Goal: Task Accomplishment & Management: Use online tool/utility

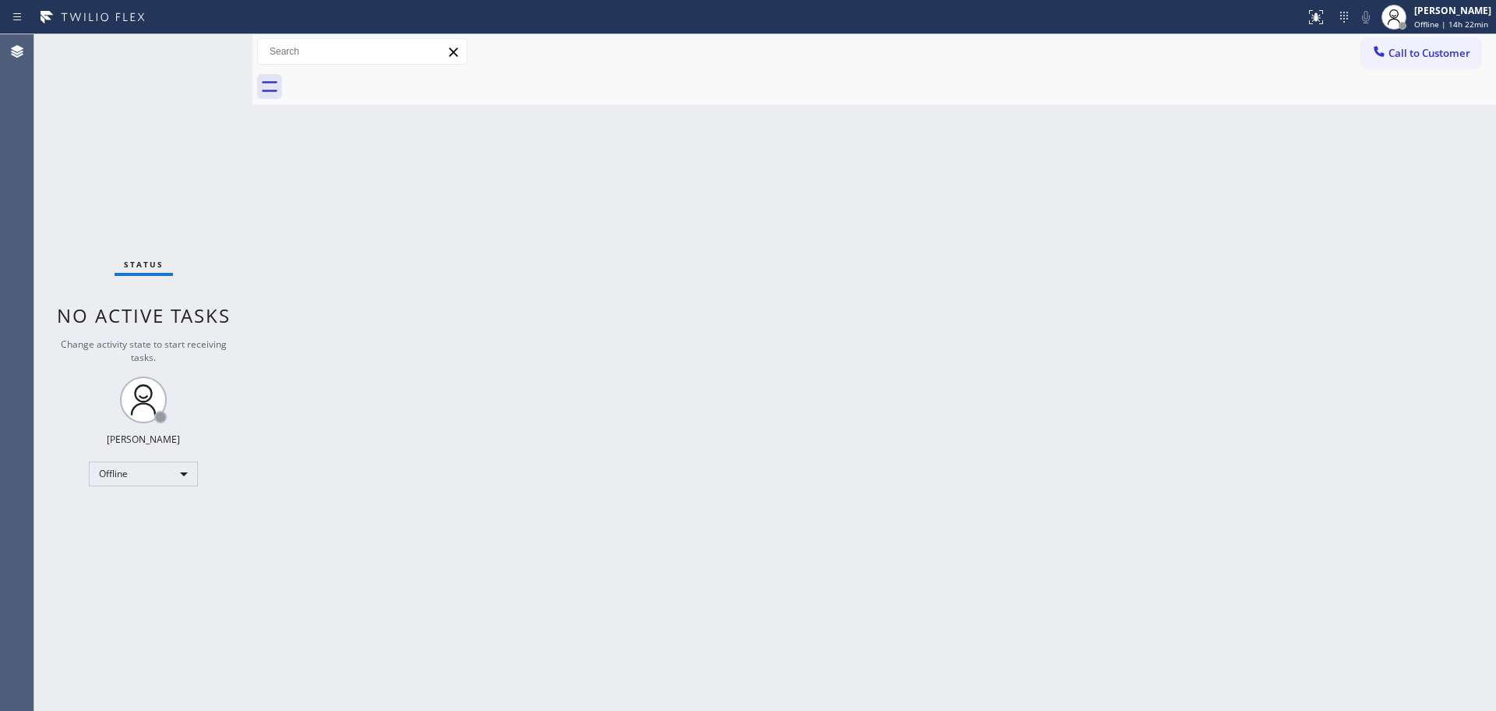
click at [1443, 37] on div "Call to Customer Outbound call Location Search location Your caller id phone nu…" at bounding box center [875, 51] width 1244 height 35
click at [1414, 26] on span "Offline | 14h 22min" at bounding box center [1451, 24] width 74 height 11
click at [1379, 108] on button "Unavailable" at bounding box center [1418, 104] width 156 height 20
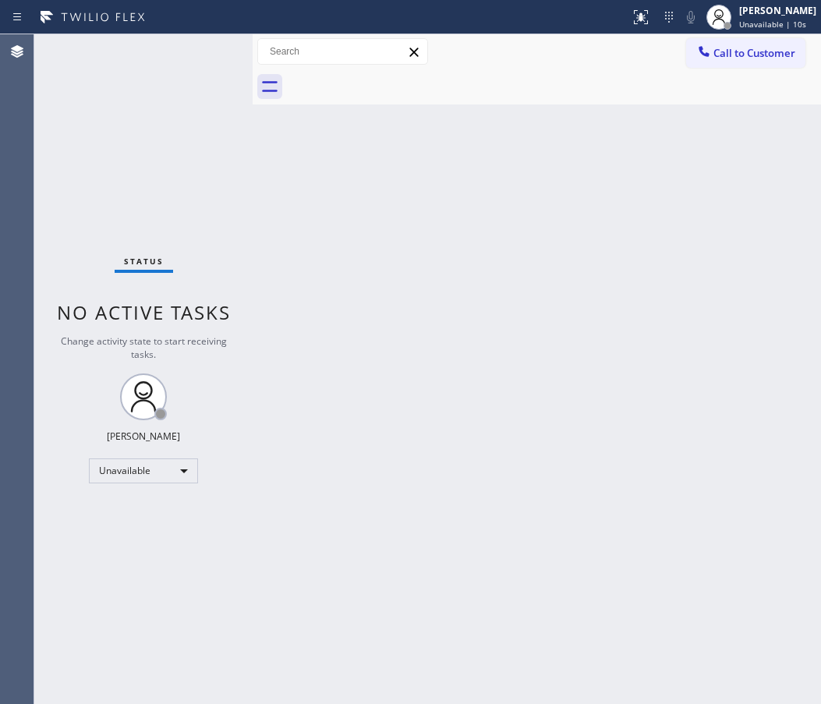
click at [781, 155] on div "Back to Dashboard Change Sender ID Customers Technicians Select a contact Outbo…" at bounding box center [537, 368] width 568 height 669
